Goal: Task Accomplishment & Management: Manage account settings

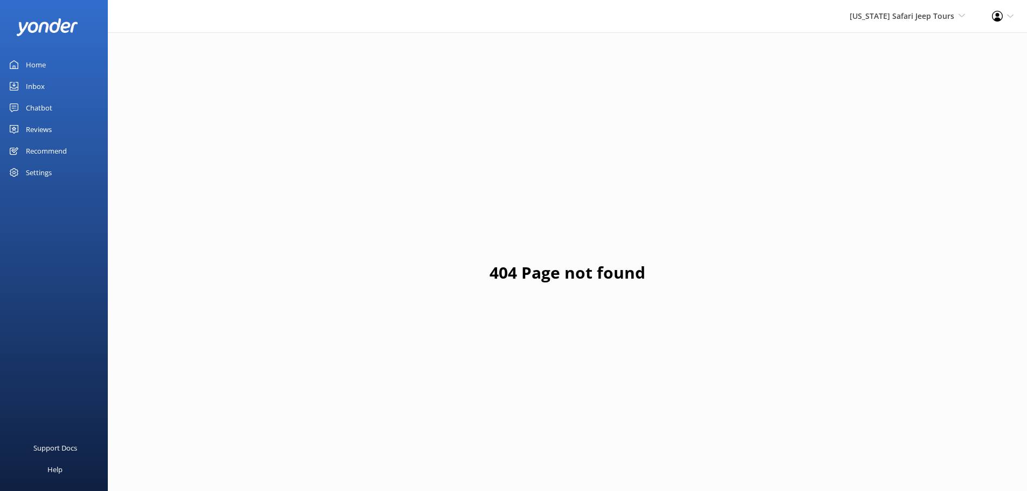
click at [37, 129] on div "Reviews" at bounding box center [39, 130] width 26 height 22
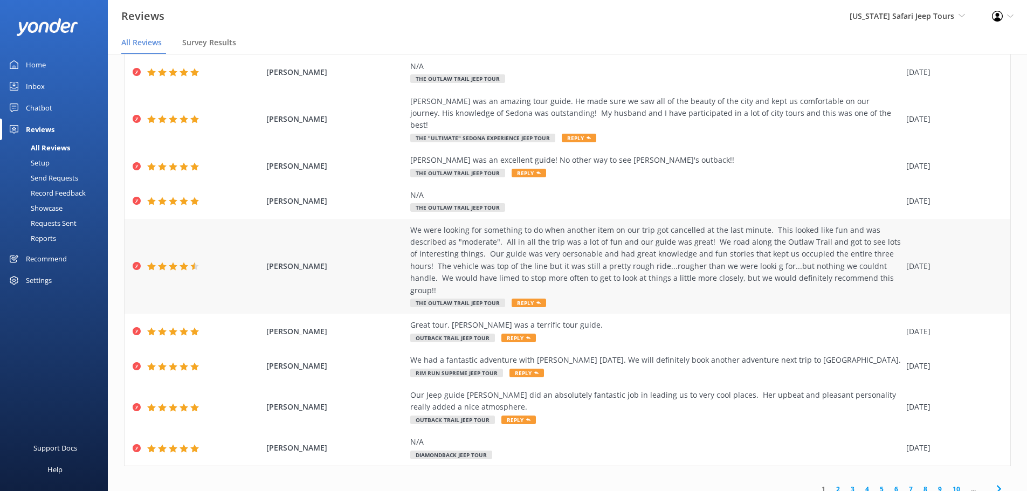
scroll to position [22, 0]
